Goal: Navigation & Orientation: Find specific page/section

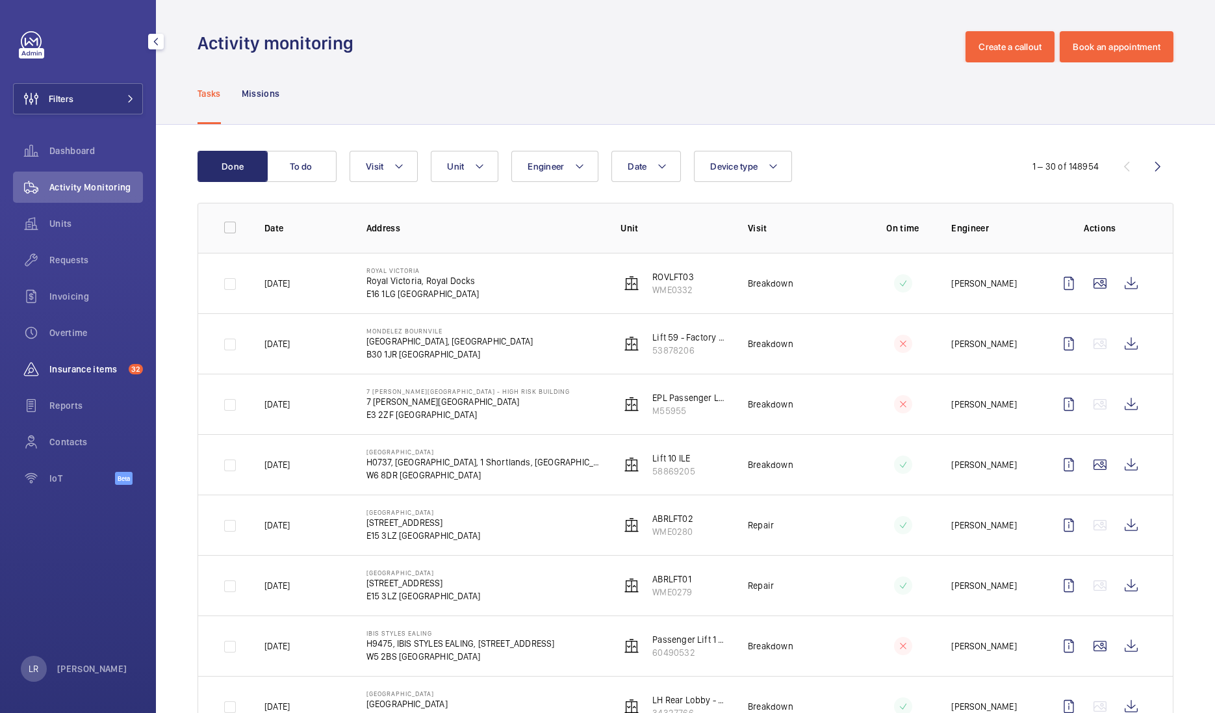
click at [116, 357] on div "Insurance items 32" at bounding box center [78, 369] width 130 height 31
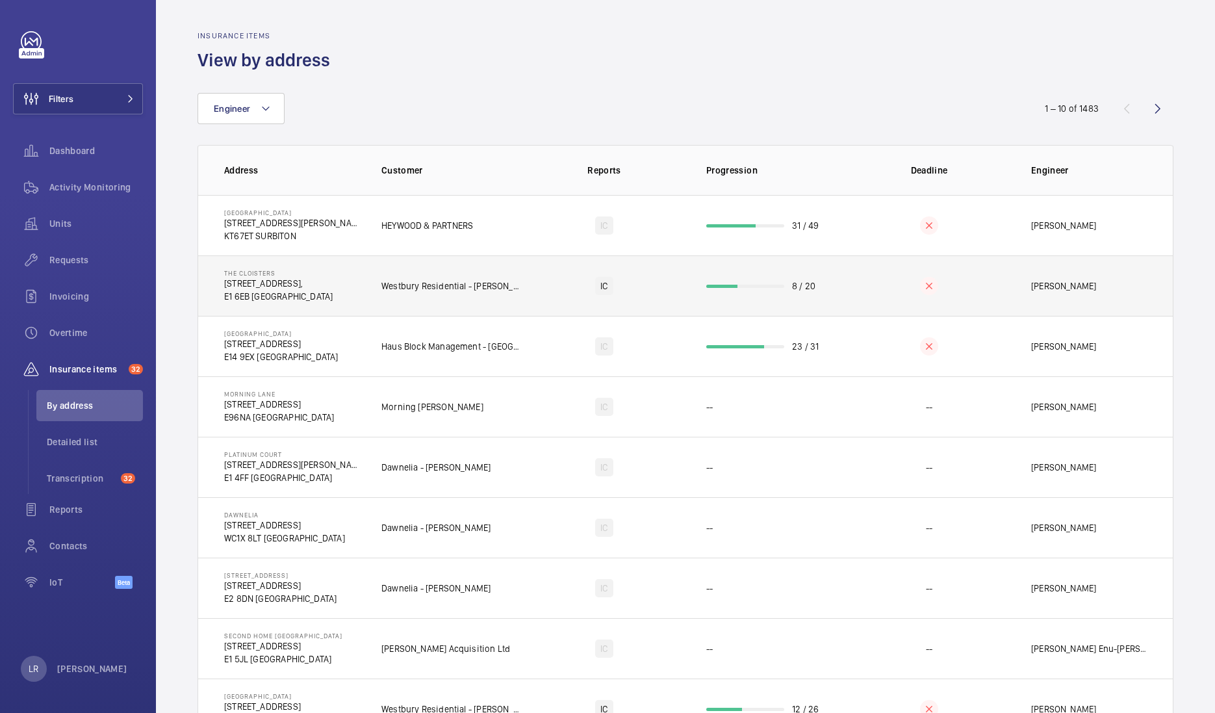
scroll to position [115, 0]
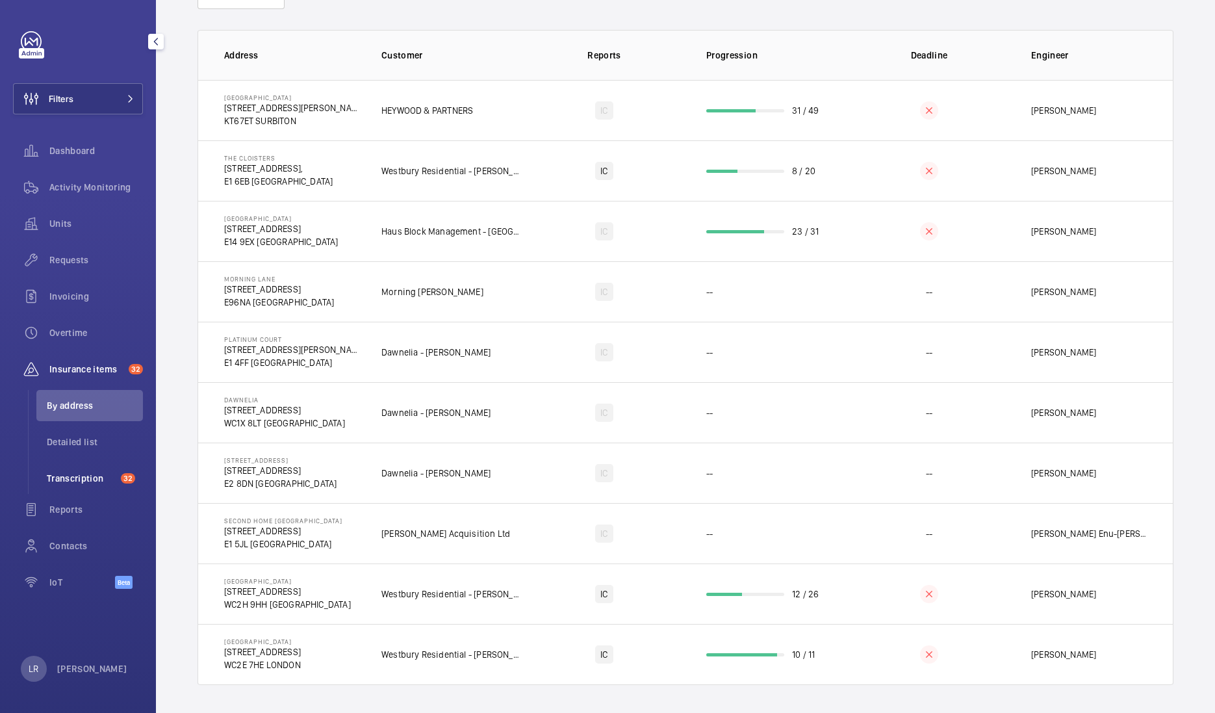
click at [105, 481] on span "Transcription" at bounding box center [81, 478] width 69 height 13
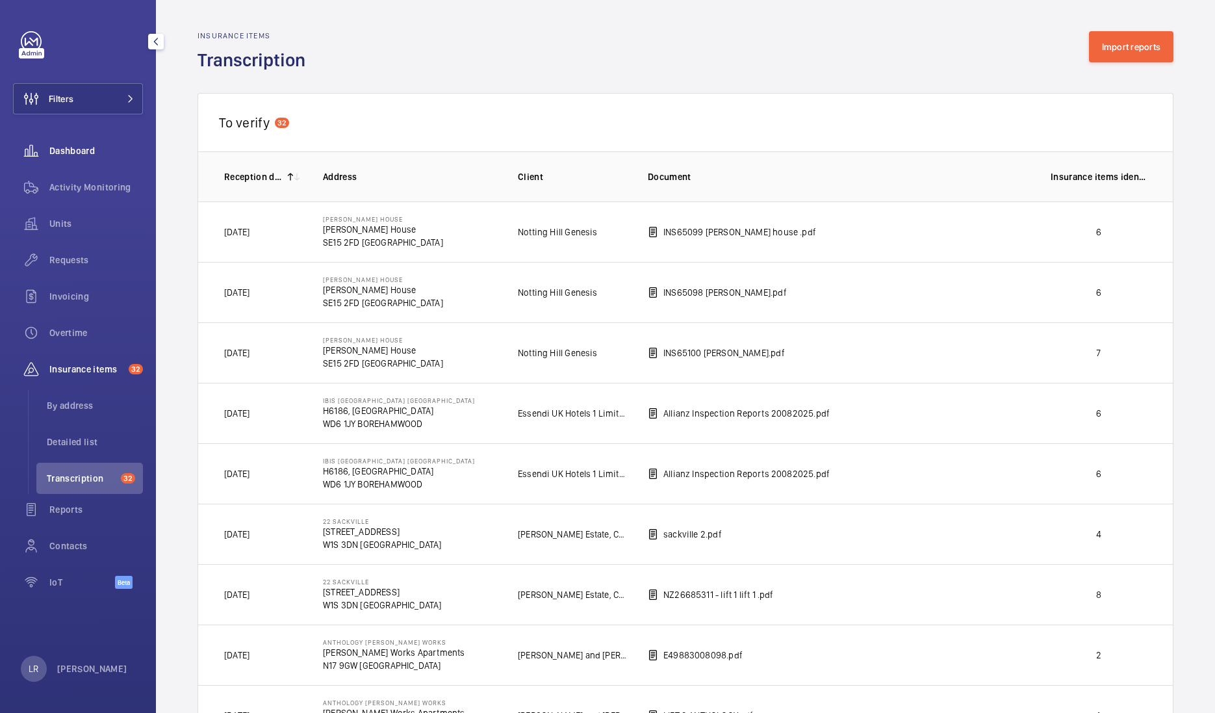
click at [86, 153] on span "Dashboard" at bounding box center [96, 150] width 94 height 13
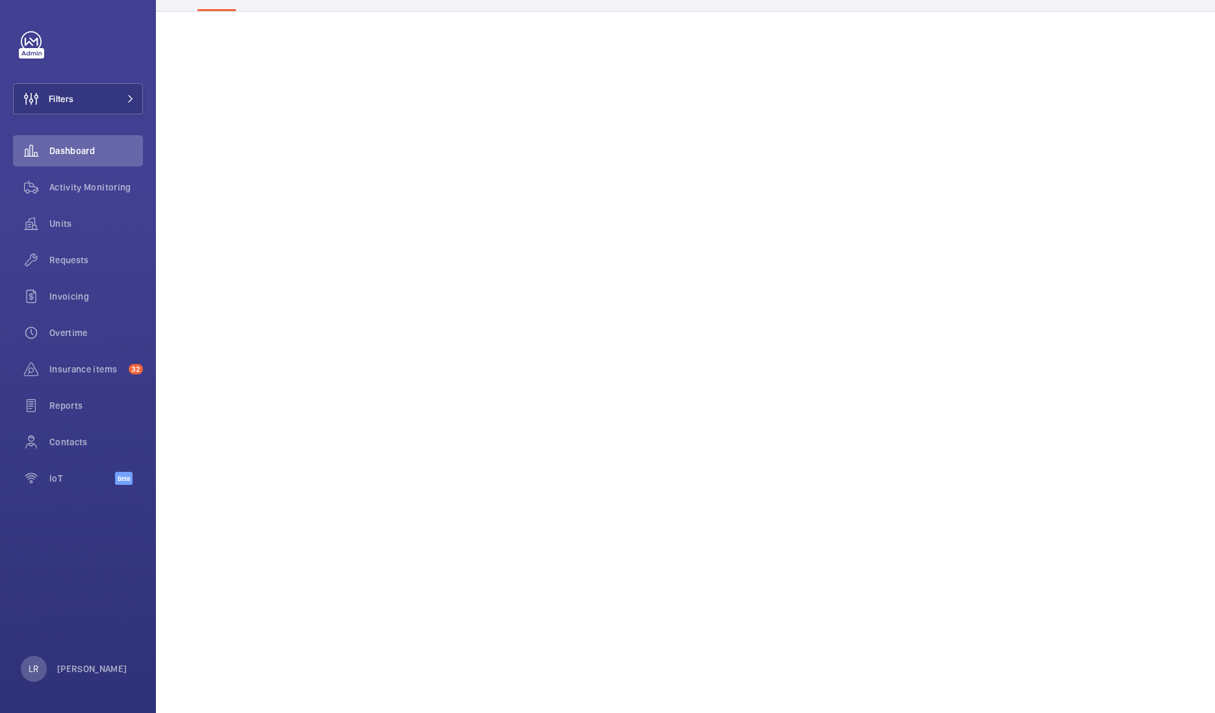
scroll to position [123, 0]
